Goal: Task Accomplishment & Management: Complete application form

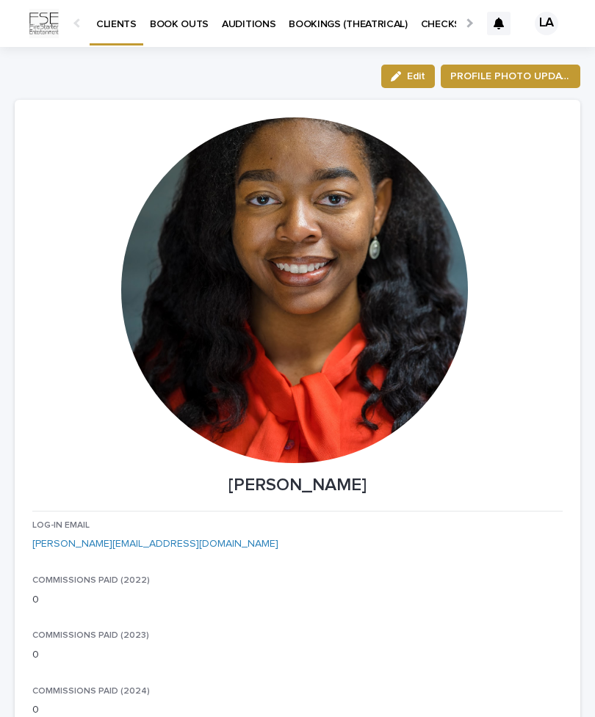
click at [196, 27] on p "BOOK OUTS" at bounding box center [179, 15] width 59 height 31
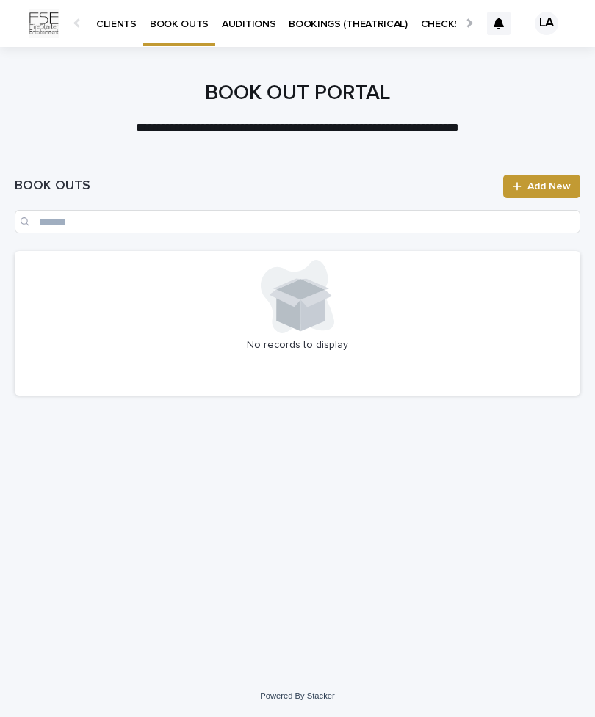
click at [531, 187] on span "Add New" at bounding box center [548, 186] width 43 height 10
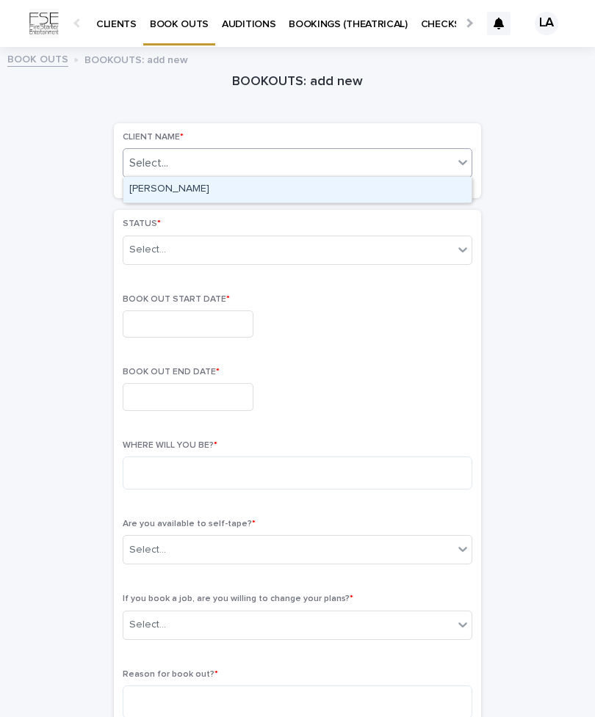
click at [418, 186] on div "[PERSON_NAME]" at bounding box center [297, 190] width 348 height 26
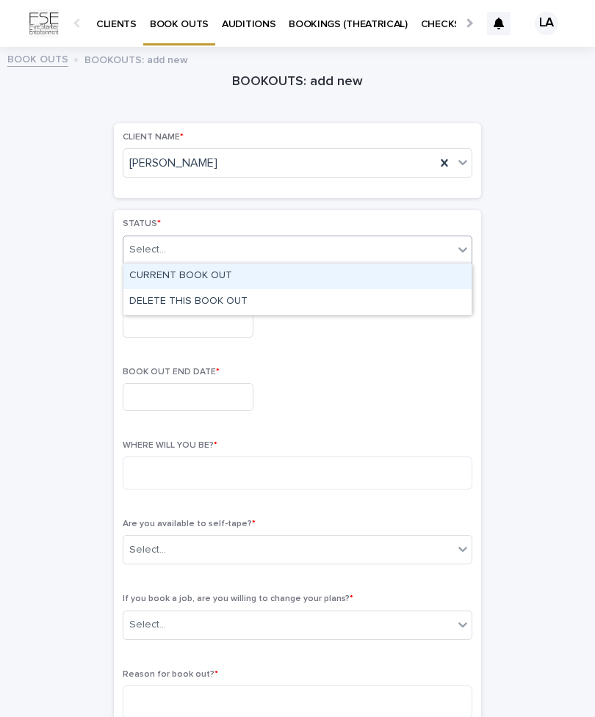
click at [438, 274] on div "CURRENT BOOK OUT" at bounding box center [297, 277] width 348 height 26
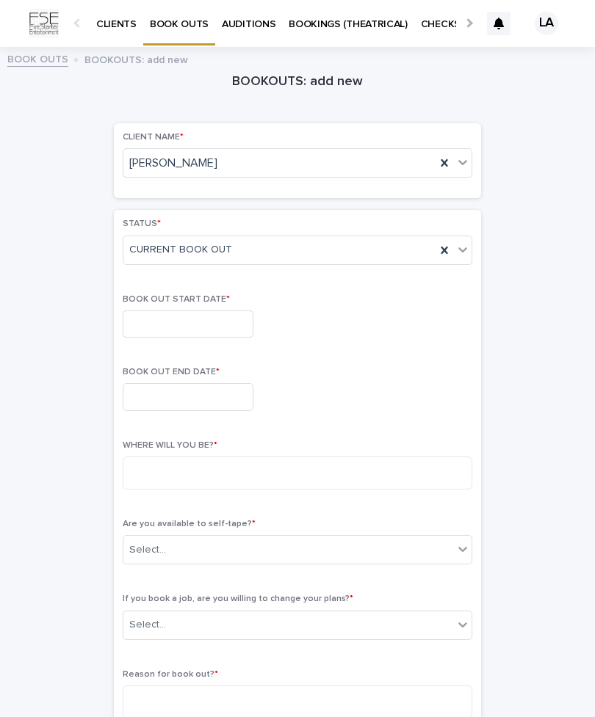
click at [219, 332] on input "text" at bounding box center [188, 324] width 131 height 27
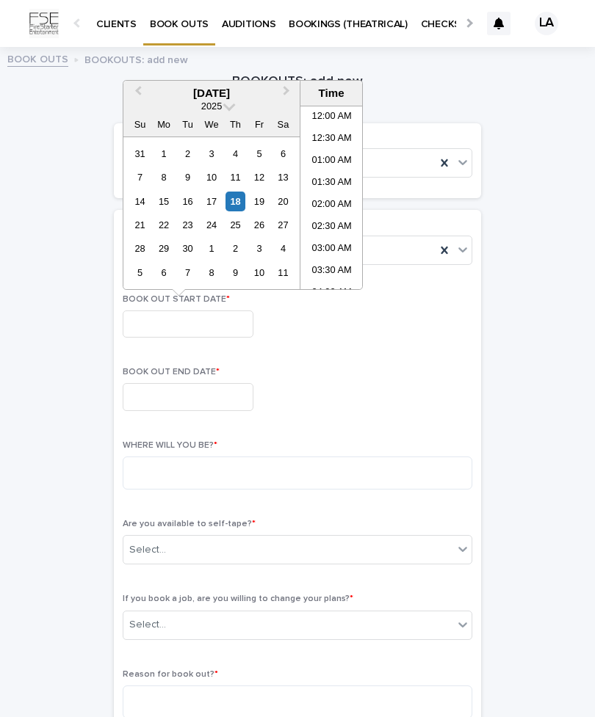
scroll to position [646, 0]
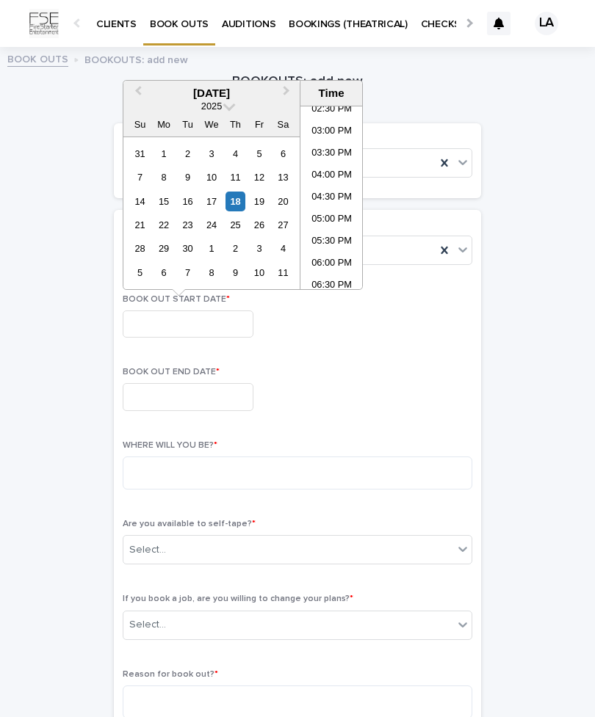
click at [271, 90] on div "[DATE]" at bounding box center [211, 93] width 176 height 13
click at [284, 98] on button "Next Month" at bounding box center [287, 93] width 23 height 23
click at [291, 85] on button "Next Month" at bounding box center [287, 93] width 23 height 23
click at [149, 175] on div "2" at bounding box center [140, 177] width 20 height 20
type input "**********"
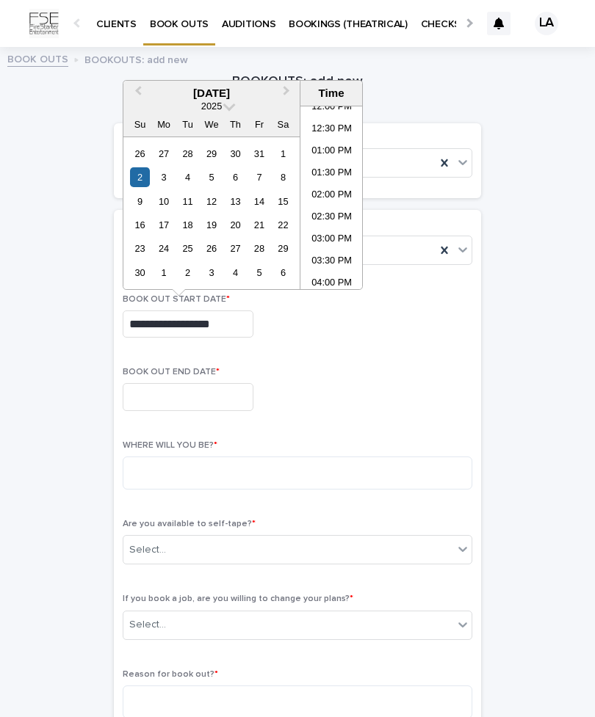
scroll to position [579, 0]
click at [308, 396] on div at bounding box center [297, 396] width 349 height 27
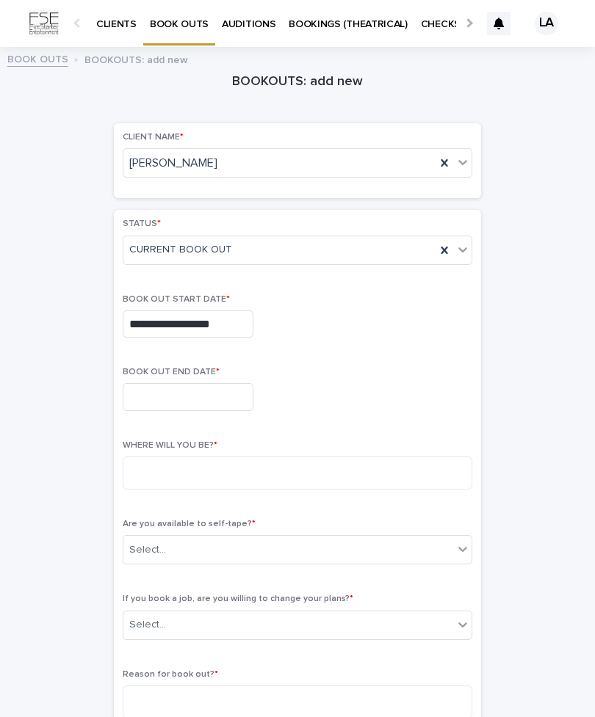
click at [230, 394] on input "text" at bounding box center [188, 396] width 131 height 27
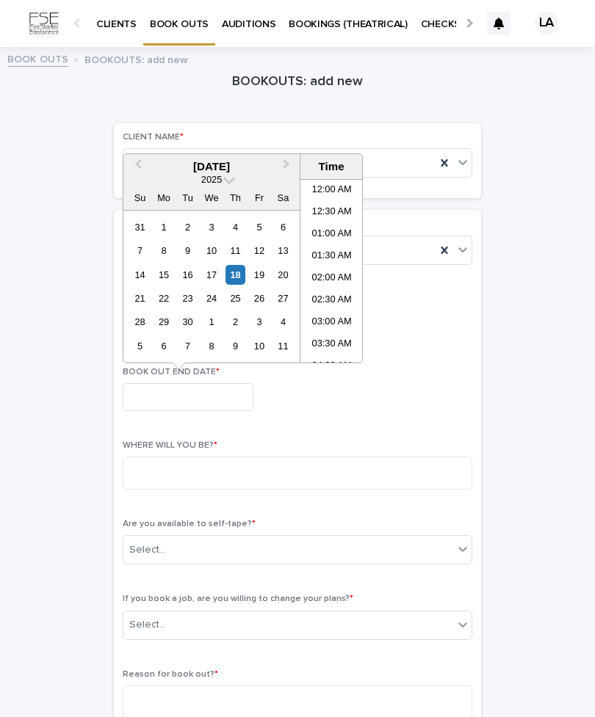
scroll to position [646, 0]
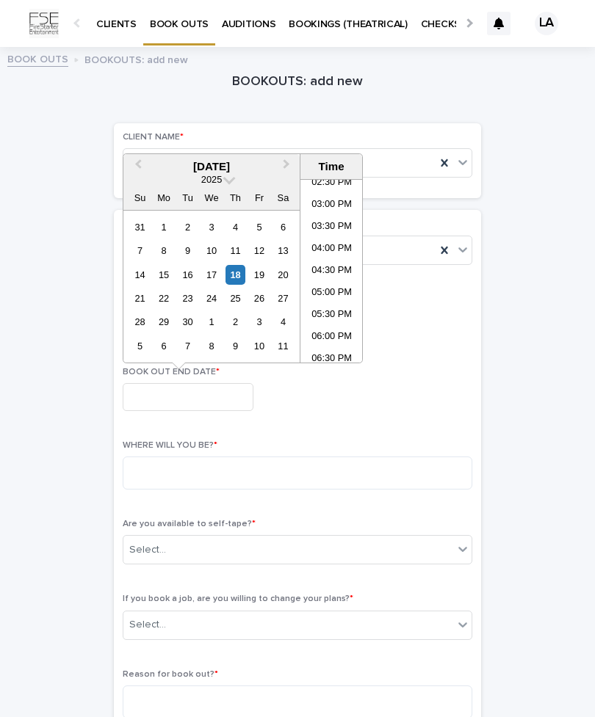
click at [292, 167] on button "Next Month" at bounding box center [287, 167] width 23 height 23
click at [286, 174] on button "Next Month" at bounding box center [287, 167] width 23 height 23
click at [287, 178] on button "Next Month" at bounding box center [287, 167] width 23 height 23
click at [285, 301] on div "27" at bounding box center [283, 299] width 20 height 20
type input "**********"
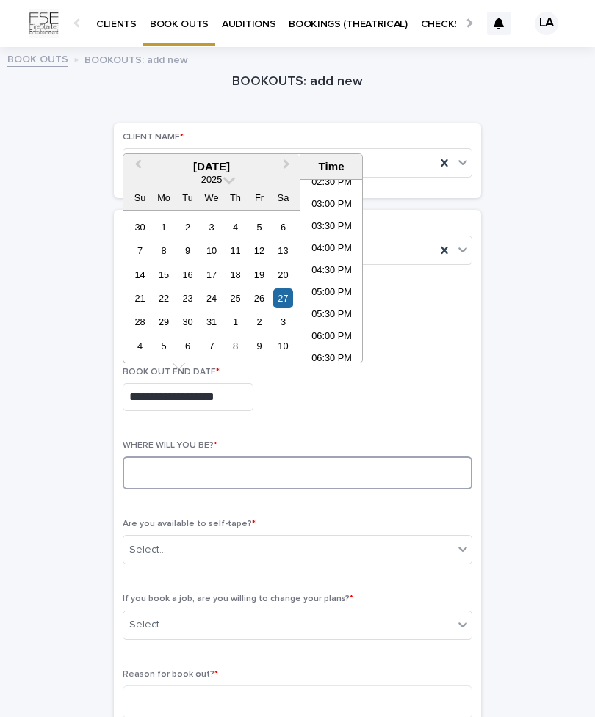
click at [358, 474] on textarea at bounding box center [297, 473] width 349 height 33
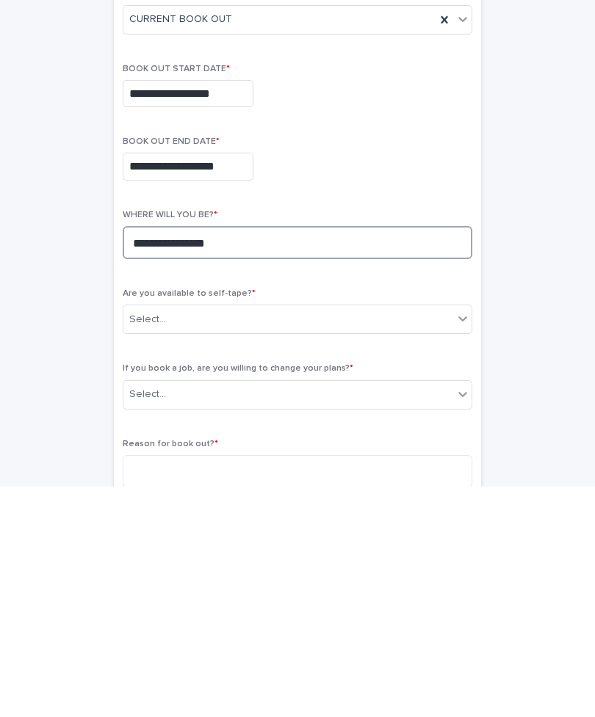
click at [141, 457] on textarea "**********" at bounding box center [297, 473] width 349 height 33
type textarea "**********"
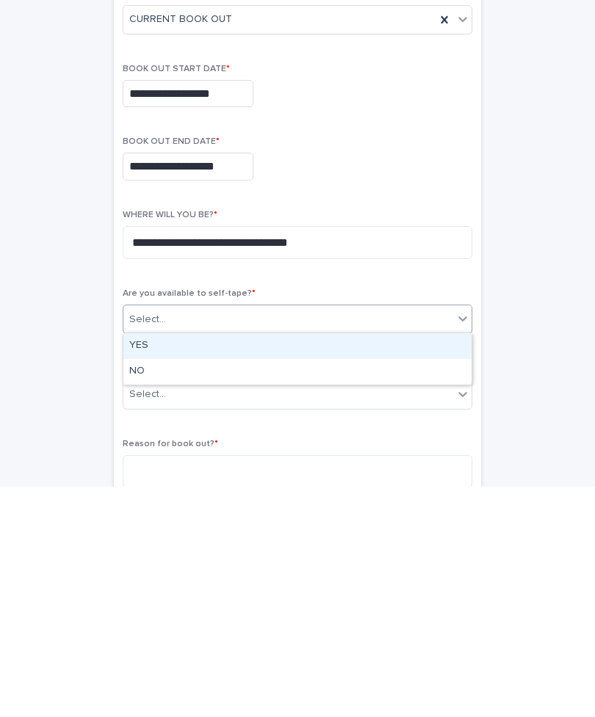
click at [388, 564] on div "YES" at bounding box center [297, 577] width 348 height 26
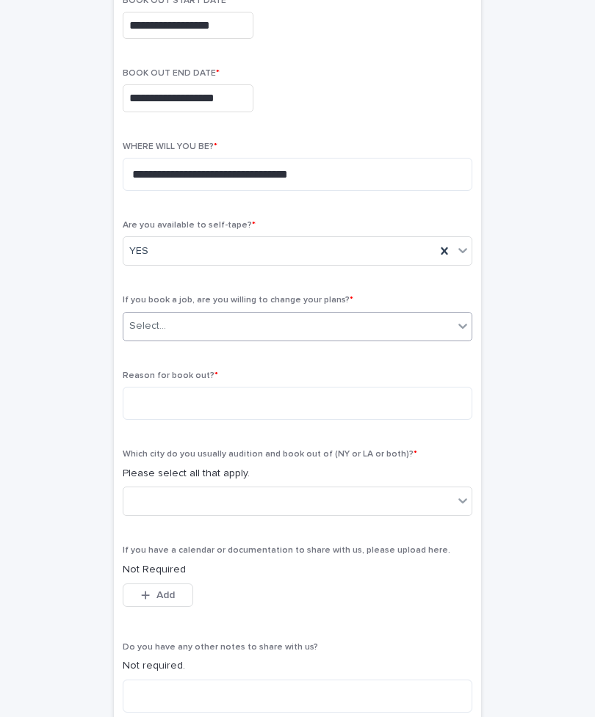
scroll to position [308, 0]
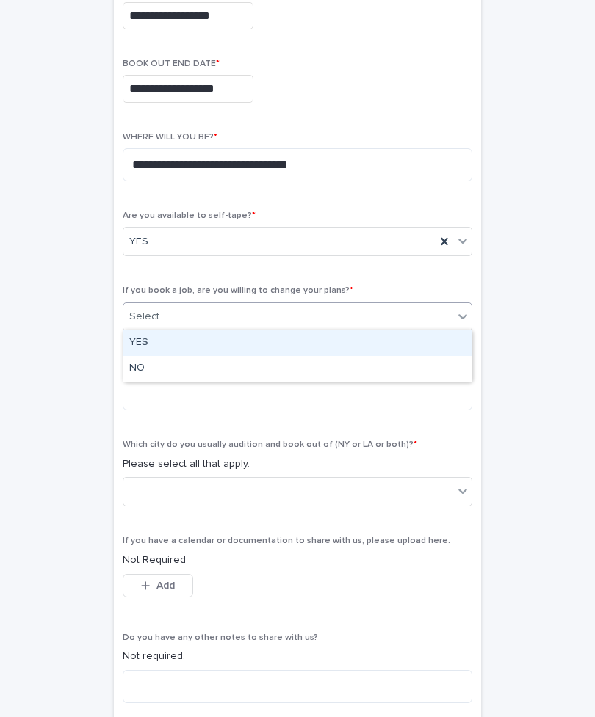
click at [340, 348] on div "YES" at bounding box center [297, 343] width 348 height 26
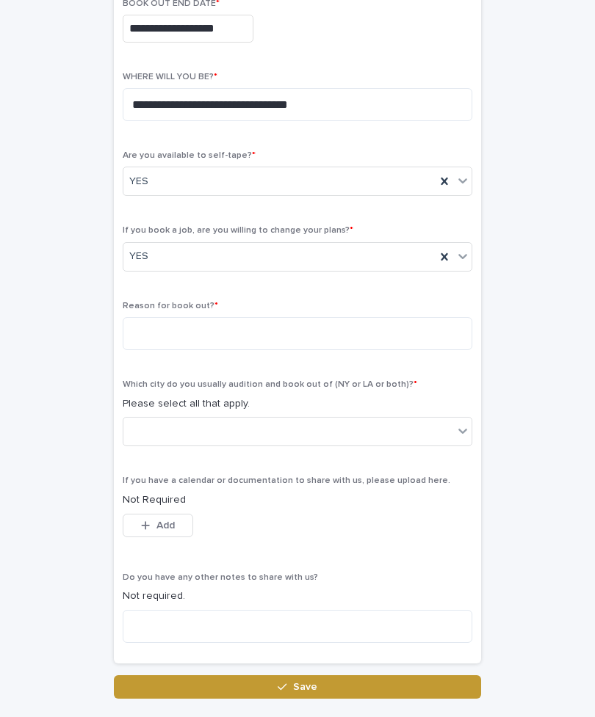
scroll to position [373, 0]
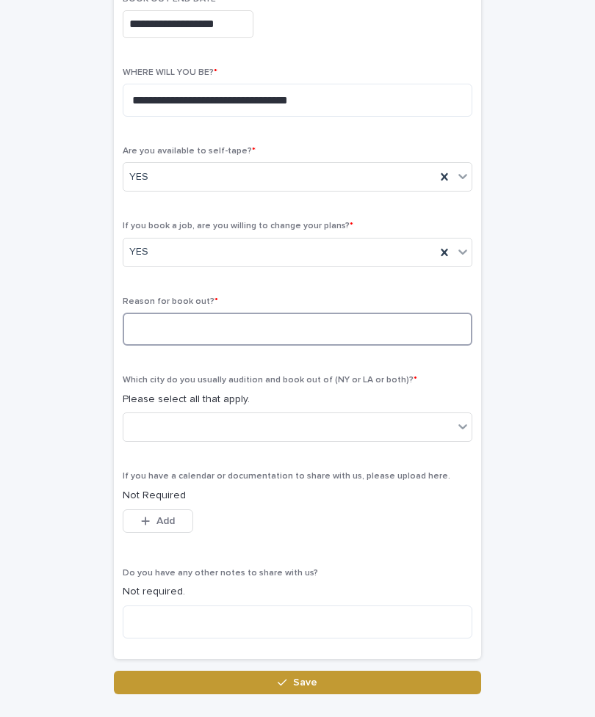
click at [400, 328] on textarea at bounding box center [297, 329] width 349 height 33
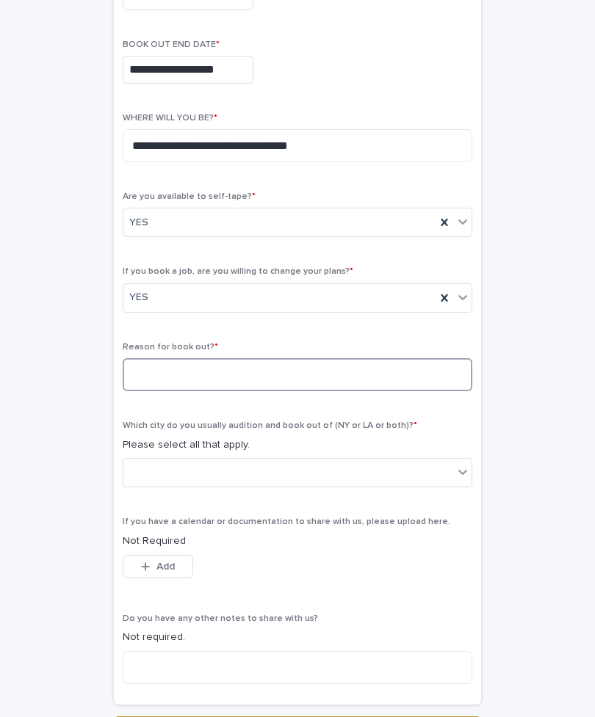
scroll to position [368, 0]
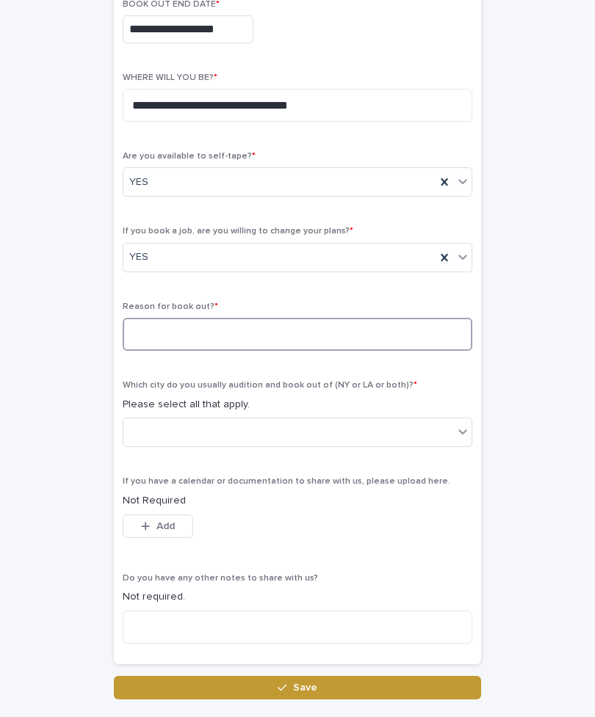
click at [424, 338] on textarea at bounding box center [297, 334] width 349 height 33
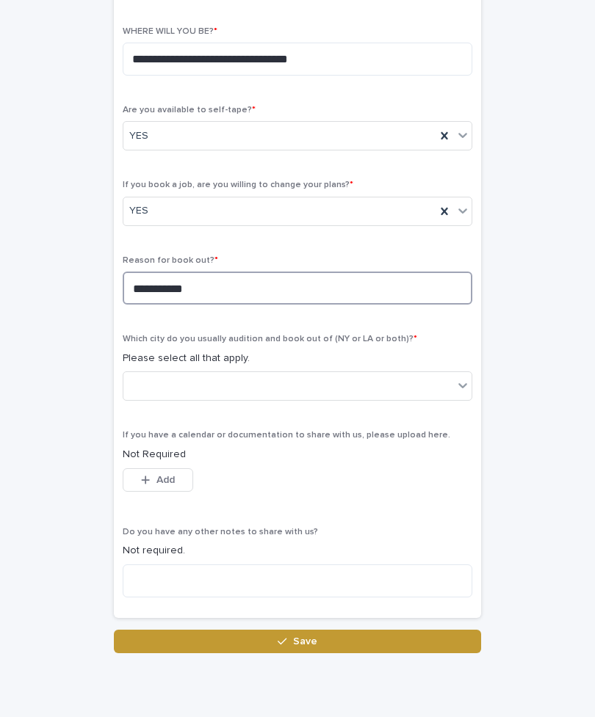
scroll to position [413, 0]
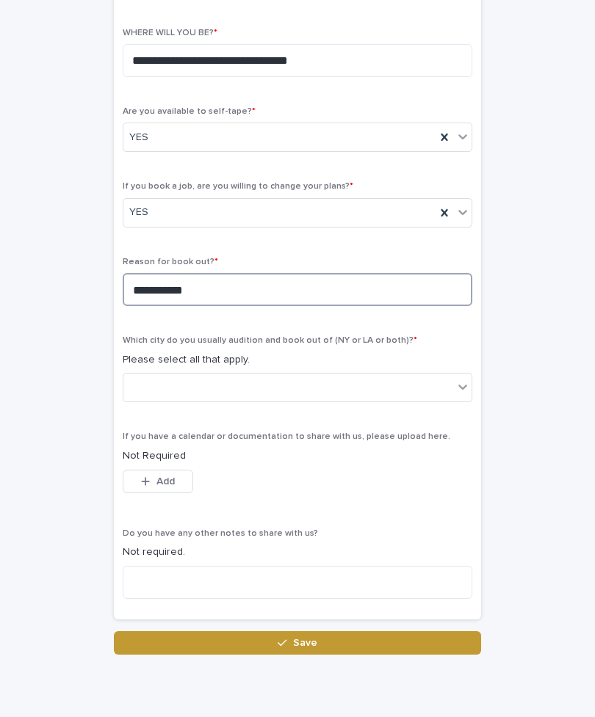
type textarea "**********"
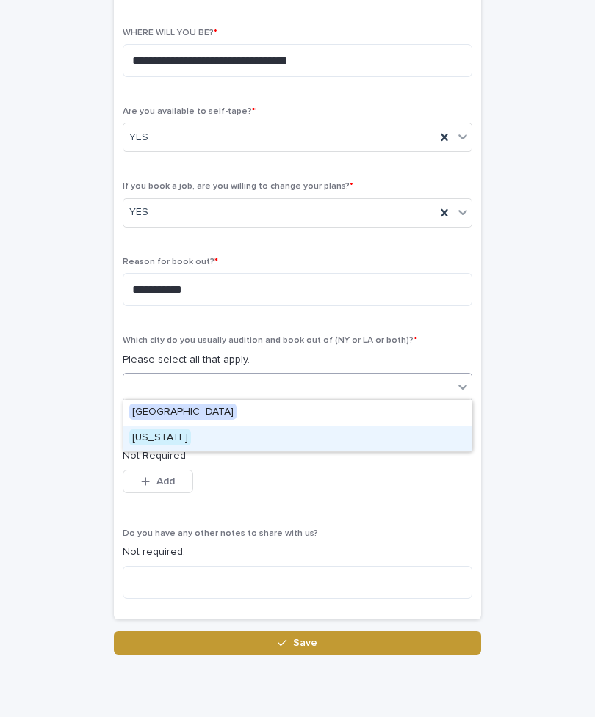
click at [328, 446] on div "[US_STATE]" at bounding box center [297, 439] width 348 height 26
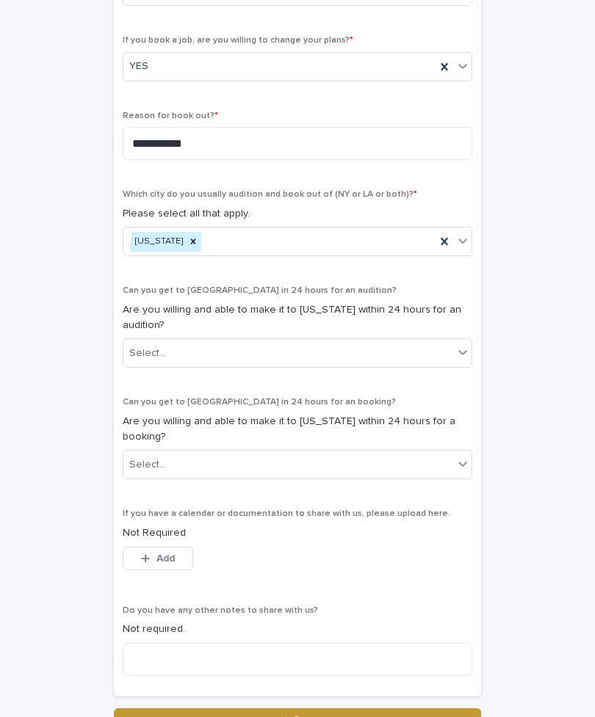
scroll to position [576, 0]
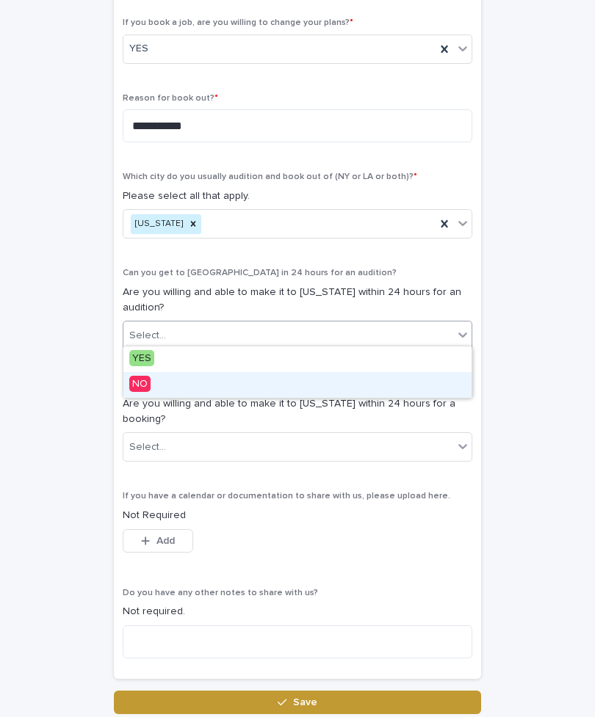
click at [418, 389] on div "NO" at bounding box center [297, 385] width 348 height 26
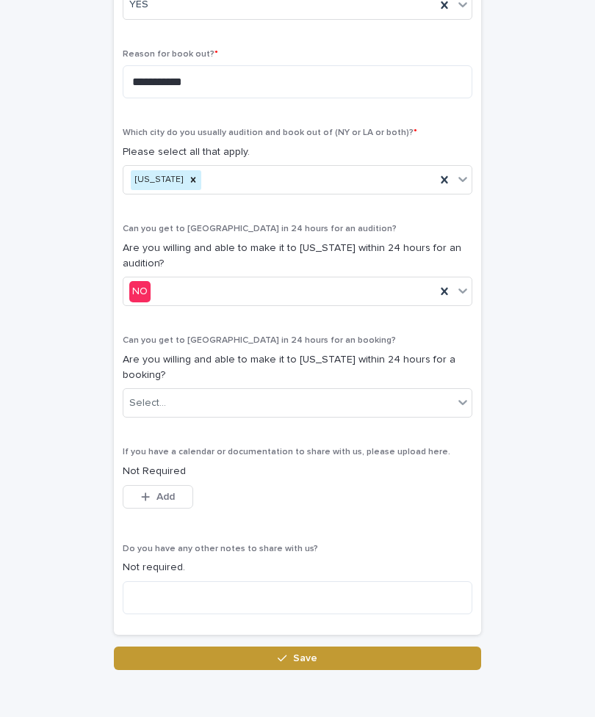
scroll to position [617, 0]
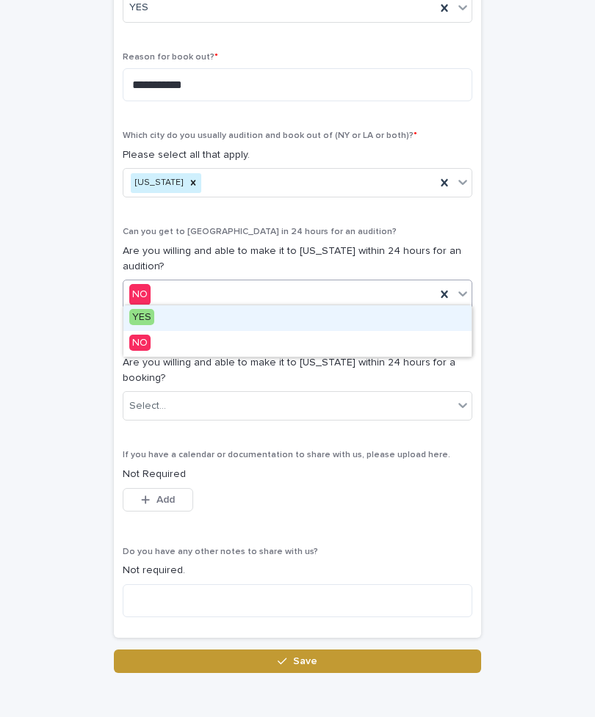
click at [416, 326] on div "YES" at bounding box center [297, 318] width 348 height 26
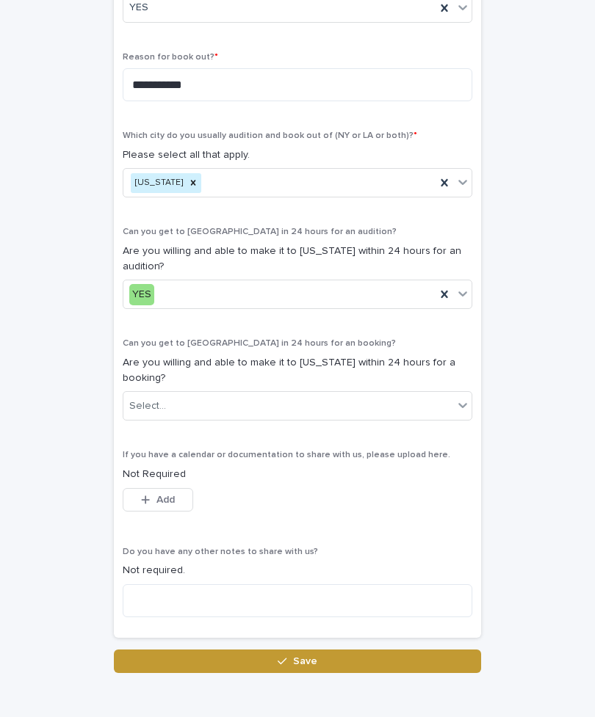
click at [454, 418] on div "Can you get to [GEOGRAPHIC_DATA] in 24 hours for an booking? Are you willing an…" at bounding box center [297, 385] width 349 height 94
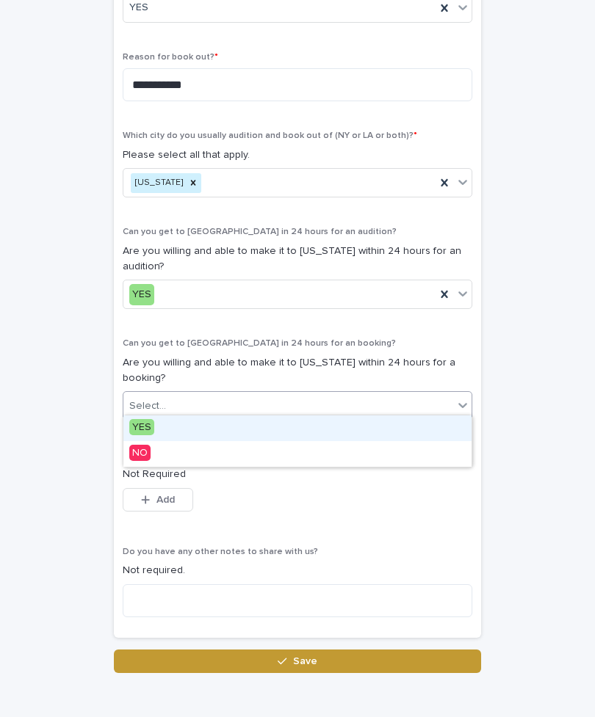
click at [364, 439] on div "YES" at bounding box center [297, 429] width 348 height 26
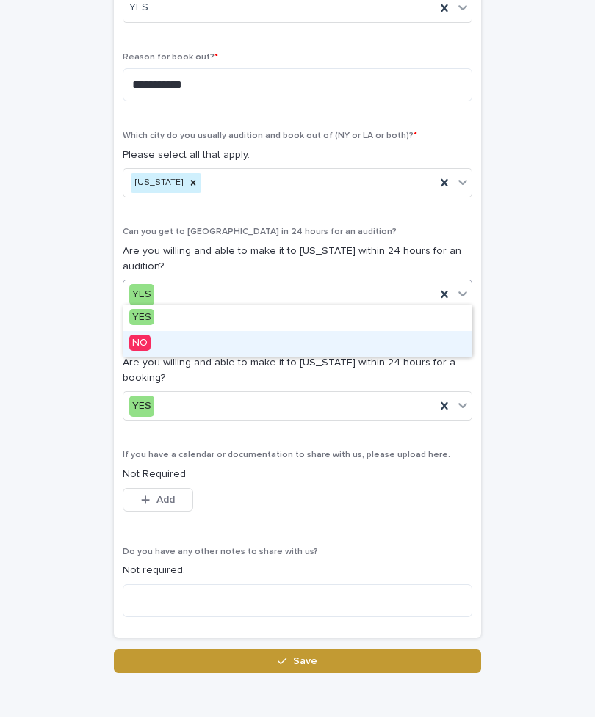
click at [407, 346] on div "NO" at bounding box center [297, 344] width 348 height 26
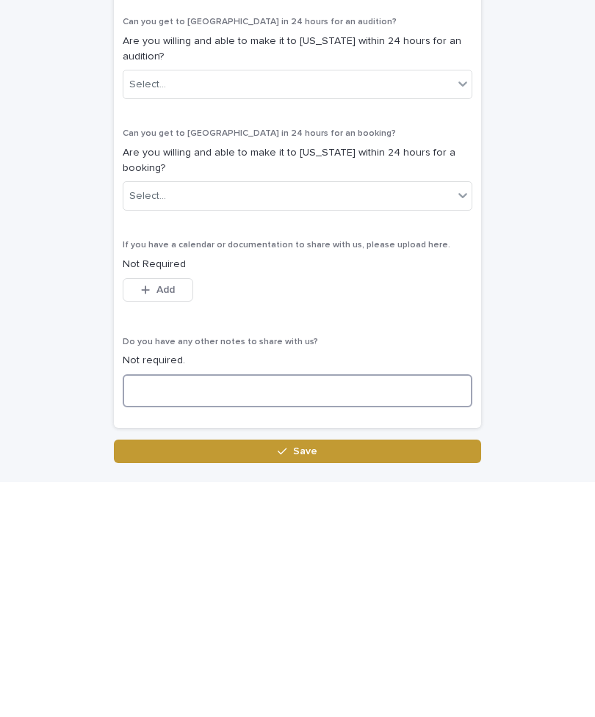
scroll to position [590, 0]
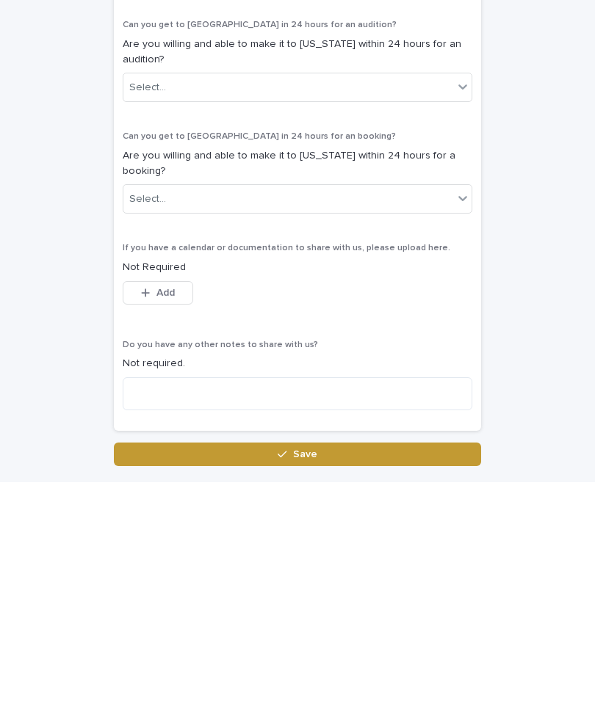
click at [455, 431] on div "**********" at bounding box center [297, 106] width 367 height 1144
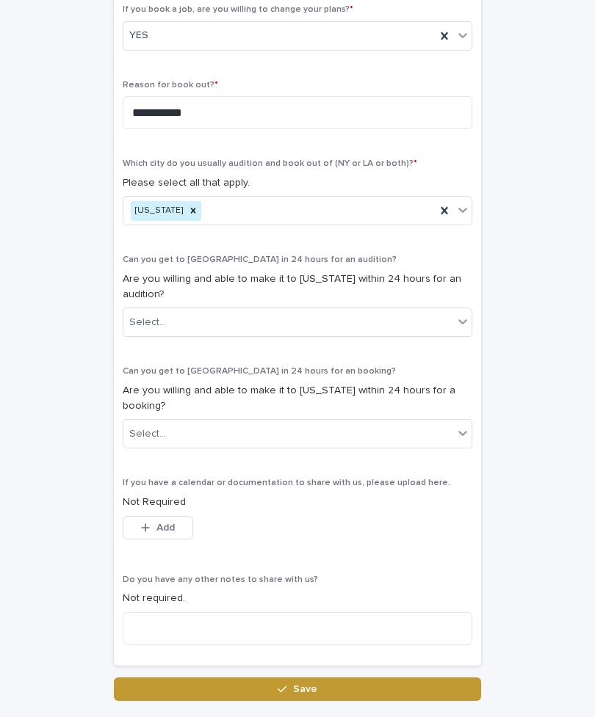
click at [388, 683] on button "Save" at bounding box center [297, 689] width 367 height 23
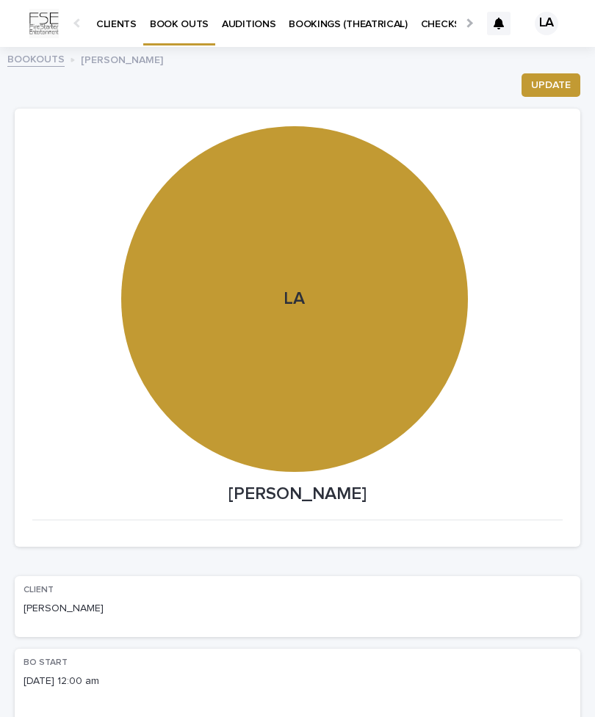
click at [248, 25] on p "AUDITIONS" at bounding box center [249, 15] width 54 height 31
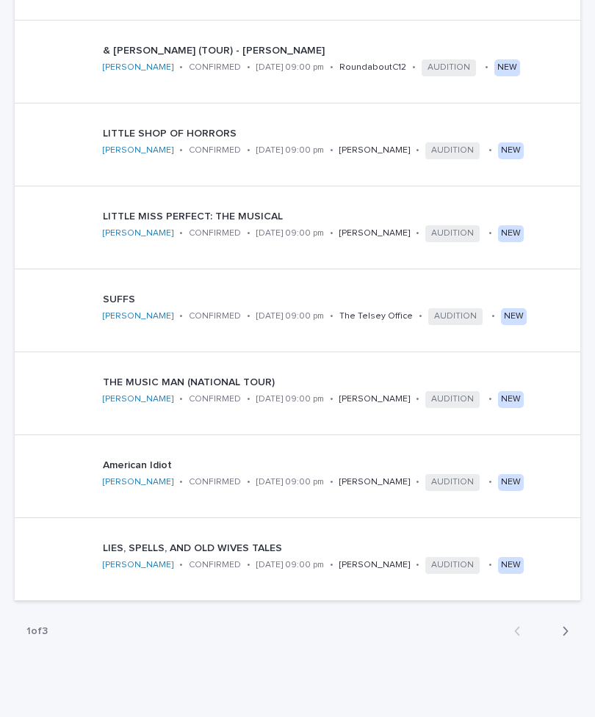
scroll to position [595, 0]
click at [570, 635] on button "Next" at bounding box center [560, 631] width 39 height 13
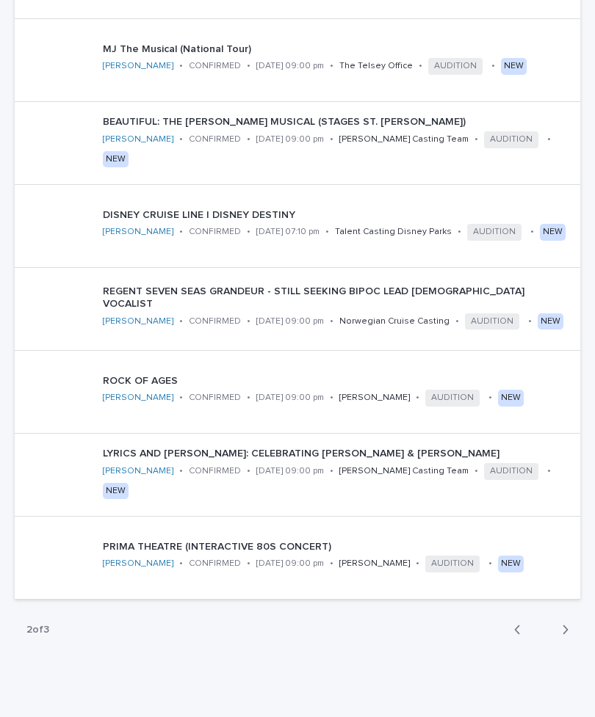
scroll to position [595, 0]
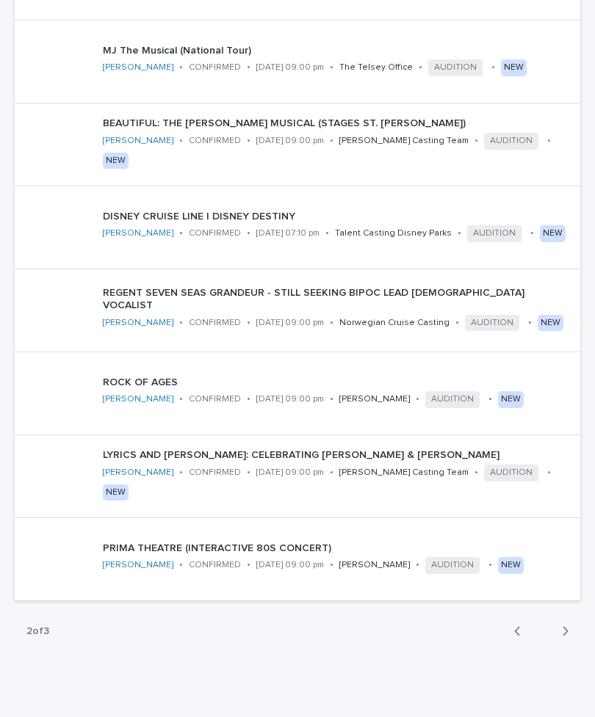
click at [562, 631] on icon "button" at bounding box center [565, 631] width 7 height 13
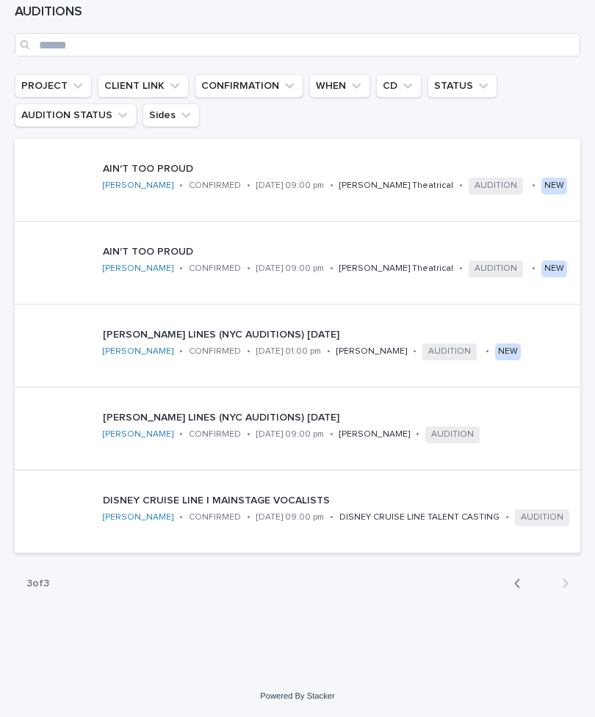
scroll to position [180, 0]
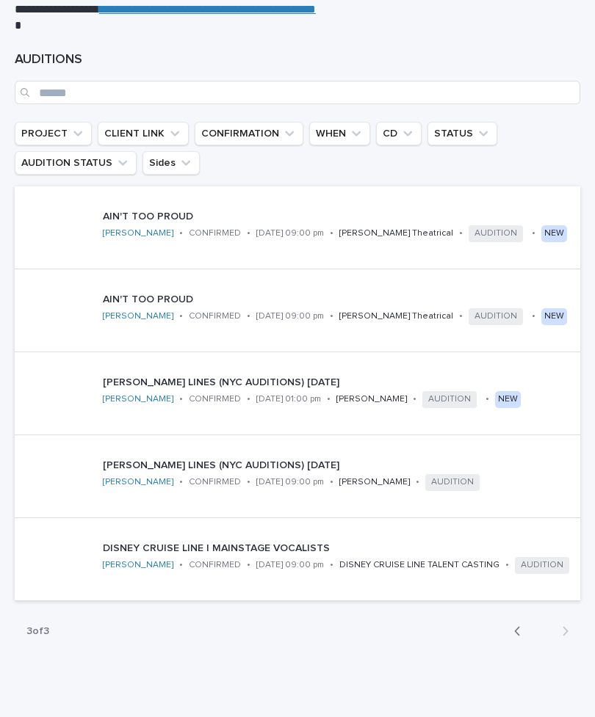
click at [520, 627] on icon "button" at bounding box center [517, 631] width 7 height 13
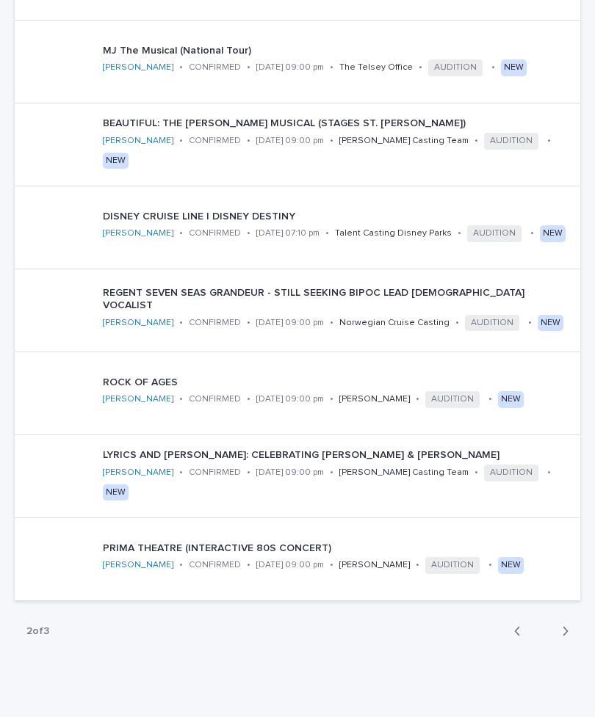
scroll to position [595, 0]
click at [512, 633] on button "Back" at bounding box center [521, 631] width 39 height 13
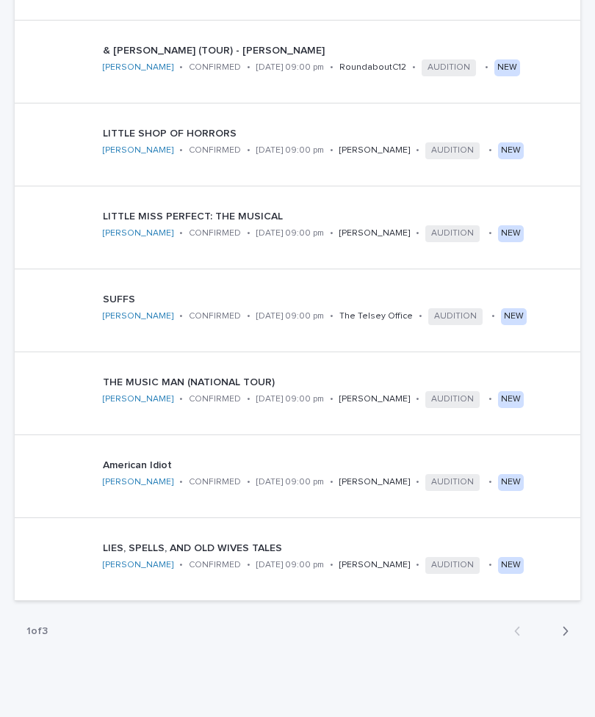
scroll to position [595, 0]
click at [451, 641] on div "1 of 3 Back Next" at bounding box center [297, 631] width 565 height 37
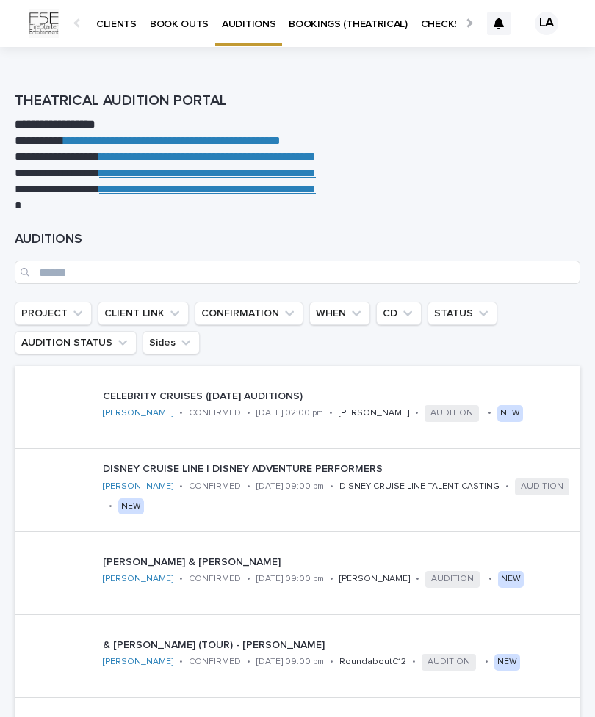
scroll to position [0, 0]
click at [382, 28] on p "BOOKINGS (THEATRICAL)" at bounding box center [348, 15] width 119 height 31
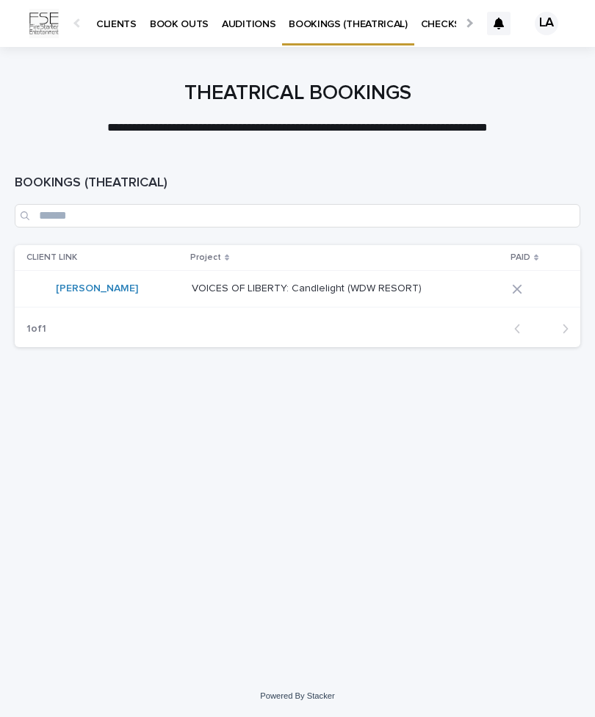
click at [536, 255] on icon at bounding box center [536, 258] width 4 height 7
click at [358, 22] on p "CHECKS" at bounding box center [358, 15] width 40 height 31
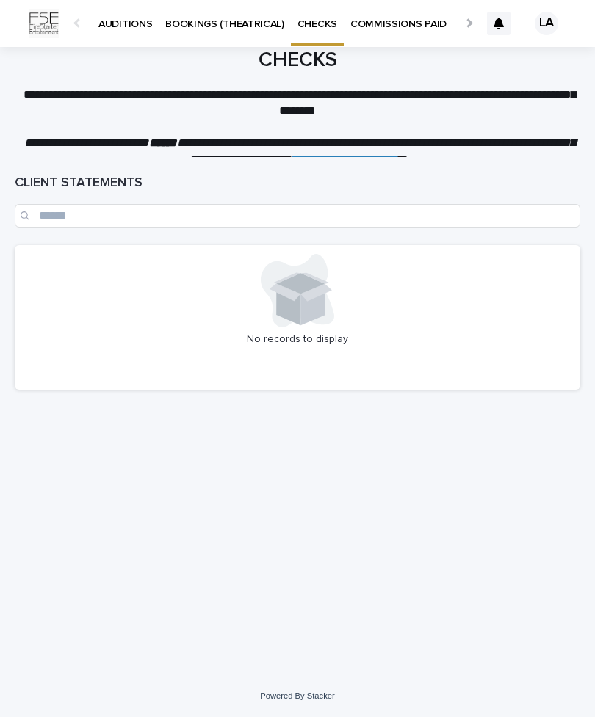
scroll to position [0, 124]
click at [358, 39] on link "COMMISSIONS PAID" at bounding box center [397, 23] width 109 height 46
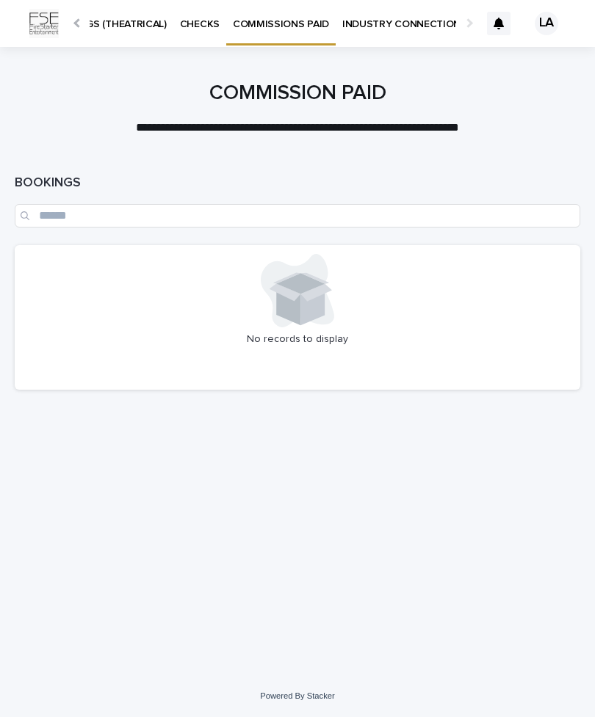
scroll to position [0, 240]
click at [394, 32] on link "INDUSTRY CONNECTIONS" at bounding box center [405, 23] width 138 height 46
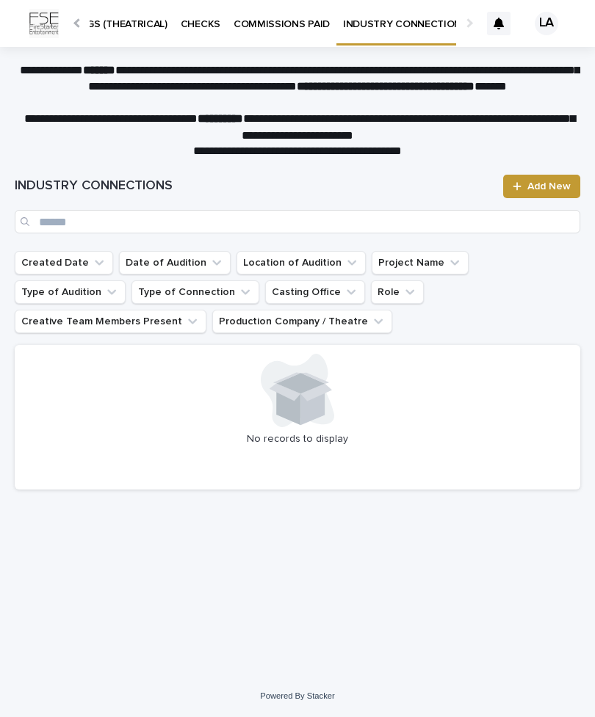
scroll to position [0, 240]
click at [543, 34] on div "LA" at bounding box center [545, 23] width 23 height 23
click at [522, 59] on p "Log Out" at bounding box center [532, 62] width 93 height 25
